Goal: Find specific page/section: Find specific page/section

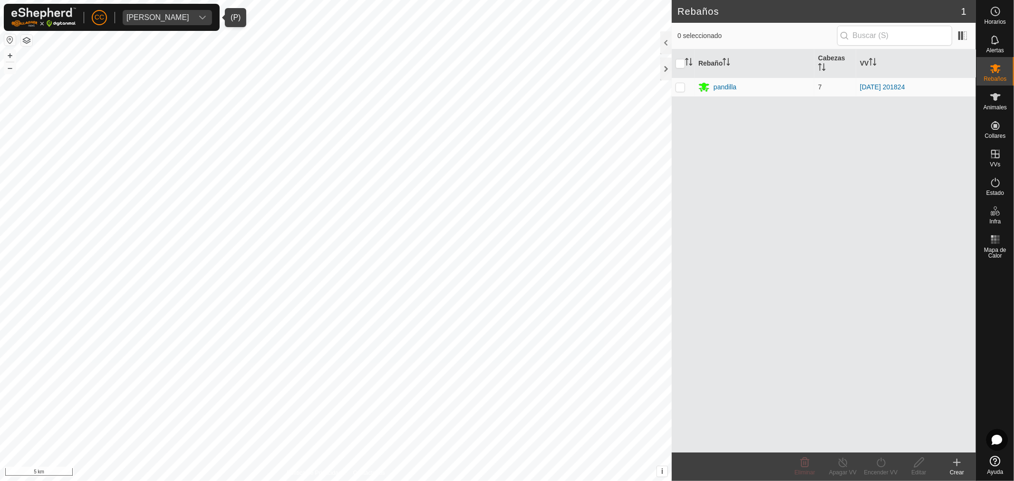
click at [177, 14] on div "Pilar Villegas Susaeta" at bounding box center [157, 18] width 63 height 8
type input "en pr"
click at [251, 71] on li "Digitanimal en pruebas - Digitanimal en pruebas" at bounding box center [224, 63] width 202 height 19
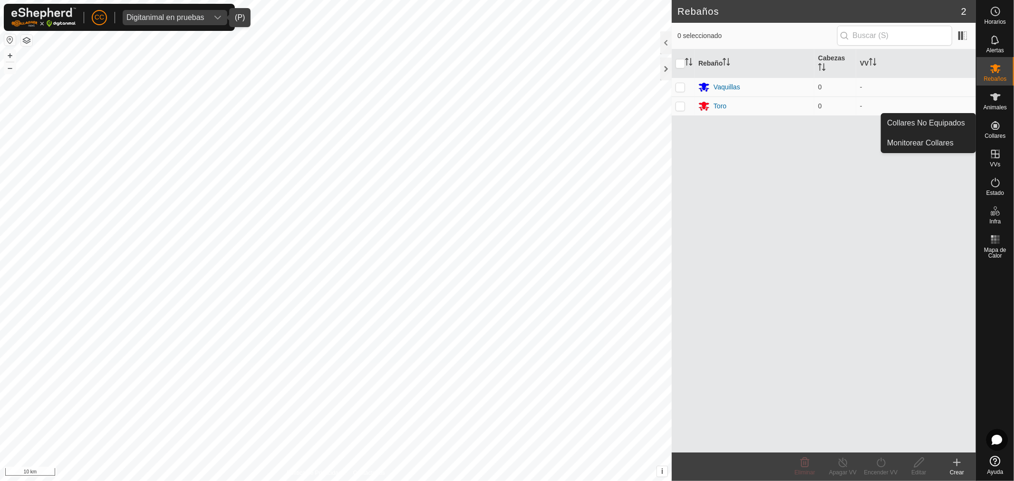
click at [995, 127] on icon at bounding box center [995, 125] width 11 height 11
click at [954, 115] on link "Collares No Equipados" at bounding box center [929, 123] width 94 height 19
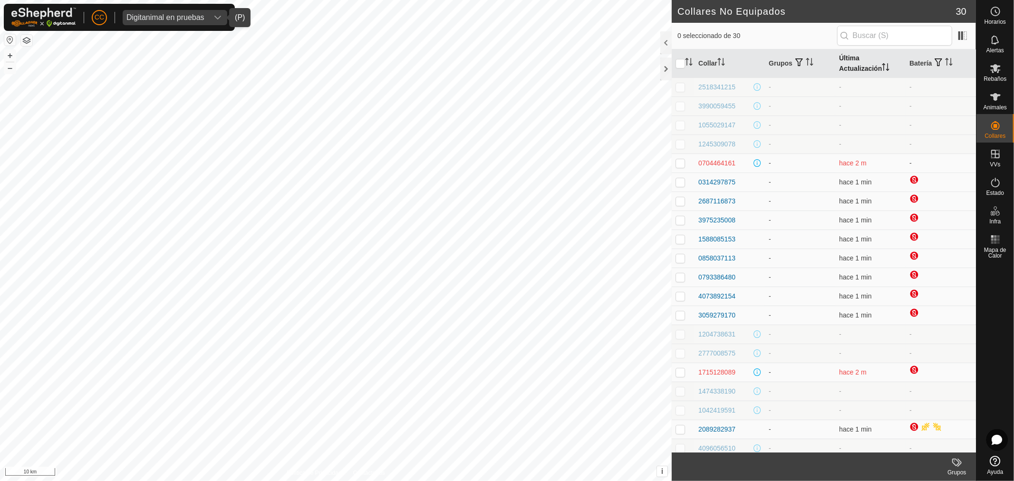
click at [852, 61] on th "Última Actualización" at bounding box center [870, 63] width 70 height 29
